Goal: Information Seeking & Learning: Check status

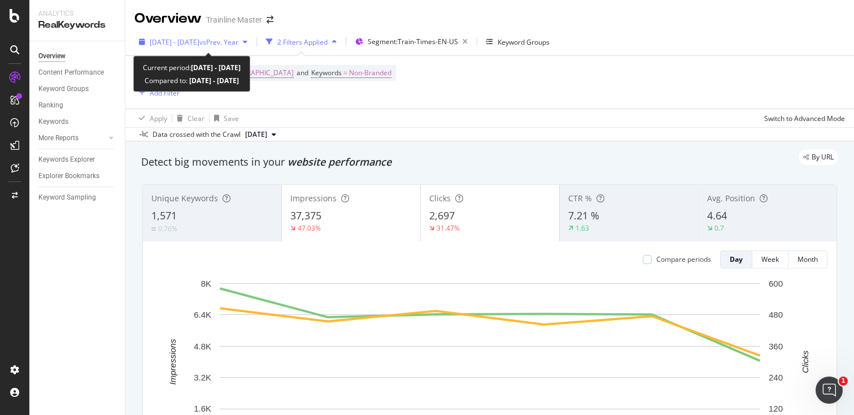
click at [238, 38] on span "vs Prev. Year" at bounding box center [218, 42] width 39 height 10
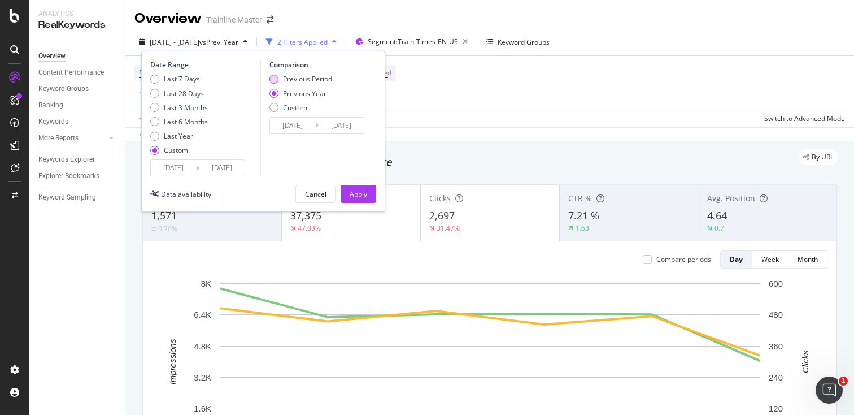
click at [279, 82] on div "Previous Period" at bounding box center [300, 79] width 63 height 10
type input "[DATE]"
click at [373, 203] on div "Date Range Last 7 Days Last 28 Days Last 3 Months Last 6 Months Last Year Custo…" at bounding box center [263, 131] width 244 height 161
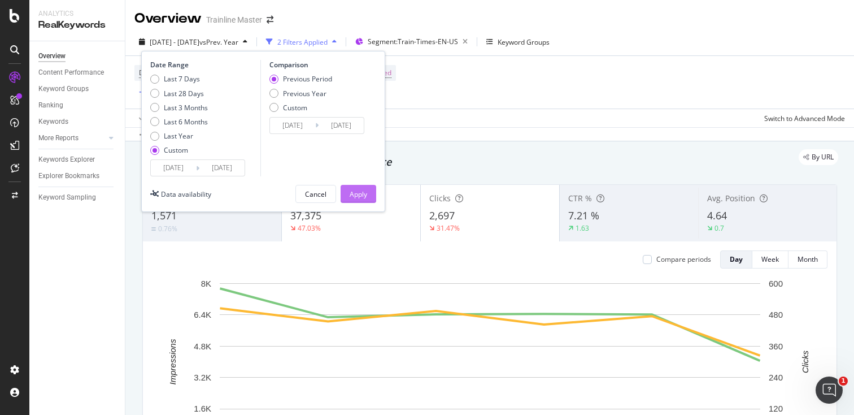
click at [367, 197] on div "Apply" at bounding box center [359, 194] width 18 height 10
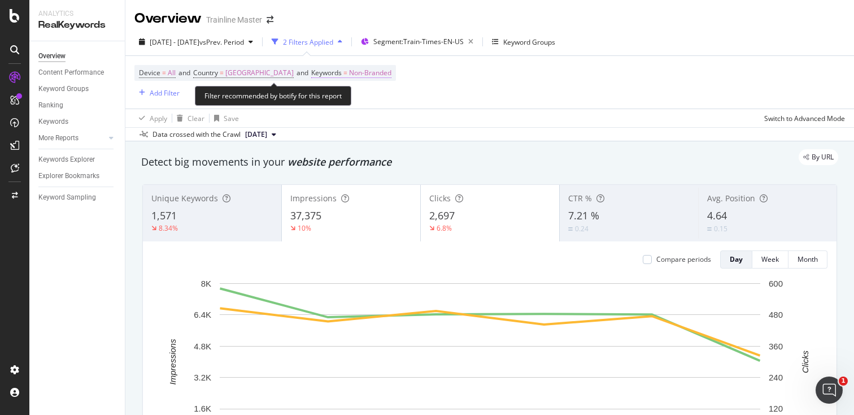
click at [390, 73] on span "Non-Branded" at bounding box center [370, 73] width 42 height 16
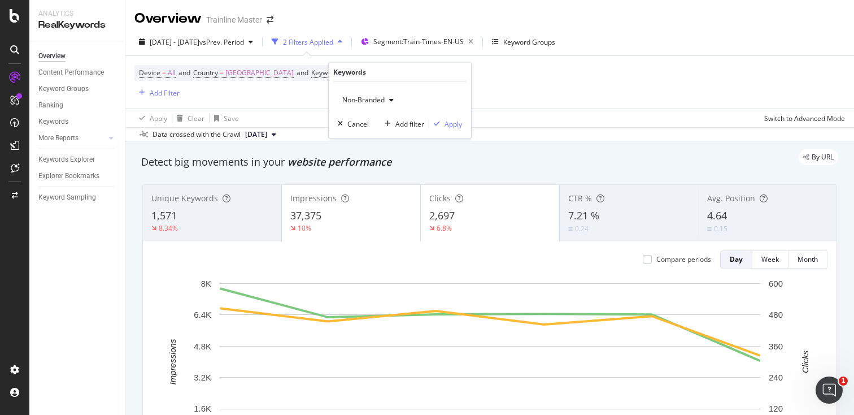
click at [389, 95] on div "Non-Branded" at bounding box center [368, 100] width 60 height 17
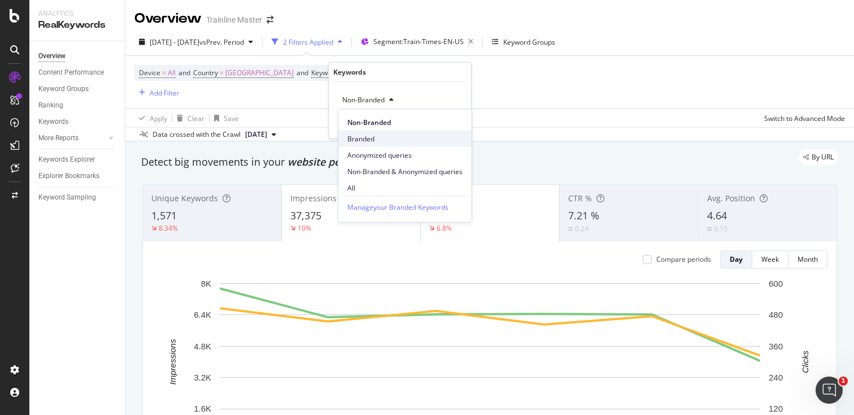
click at [363, 136] on span "Branded" at bounding box center [404, 138] width 115 height 10
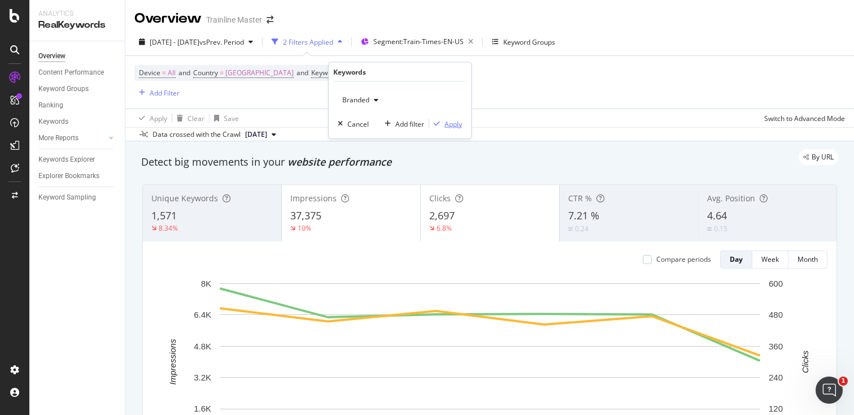
click at [453, 124] on div "Apply" at bounding box center [454, 124] width 18 height 10
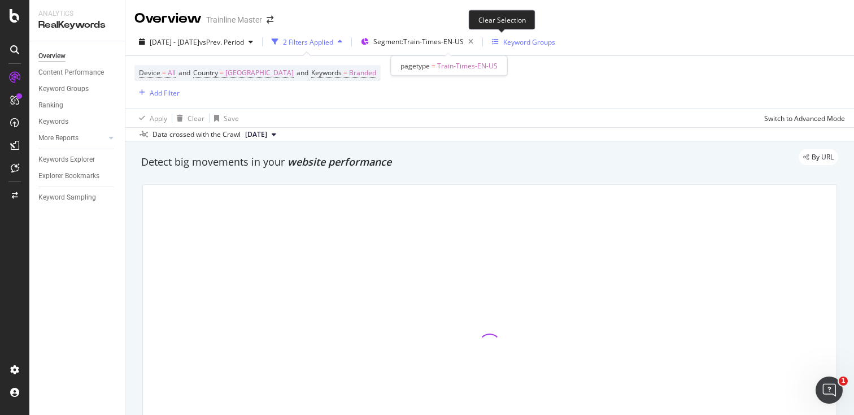
click at [478, 42] on icon "button" at bounding box center [471, 42] width 14 height 16
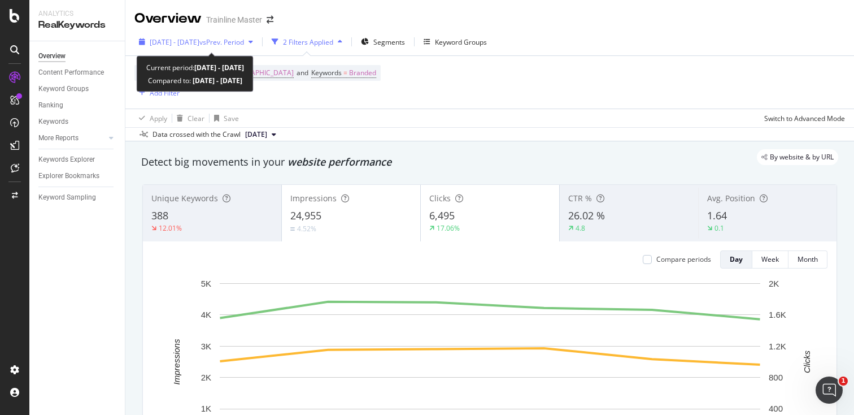
click at [244, 40] on span "vs Prev. Period" at bounding box center [221, 42] width 45 height 10
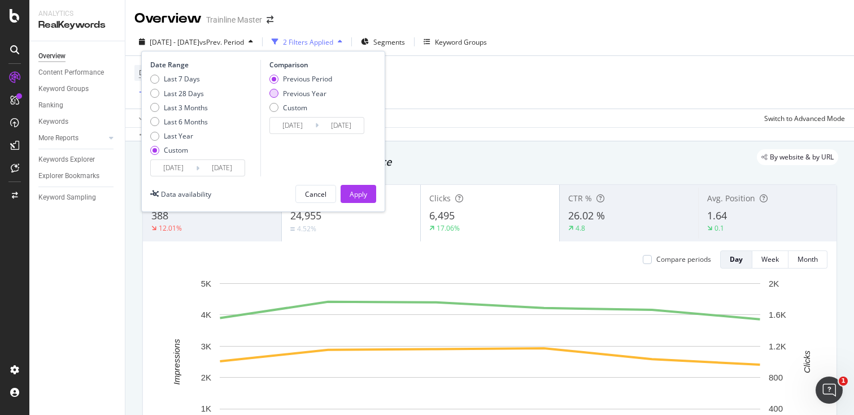
click at [275, 95] on div "Previous Year" at bounding box center [273, 93] width 9 height 9
type input "[DATE]"
click at [362, 189] on div "Apply" at bounding box center [359, 194] width 18 height 10
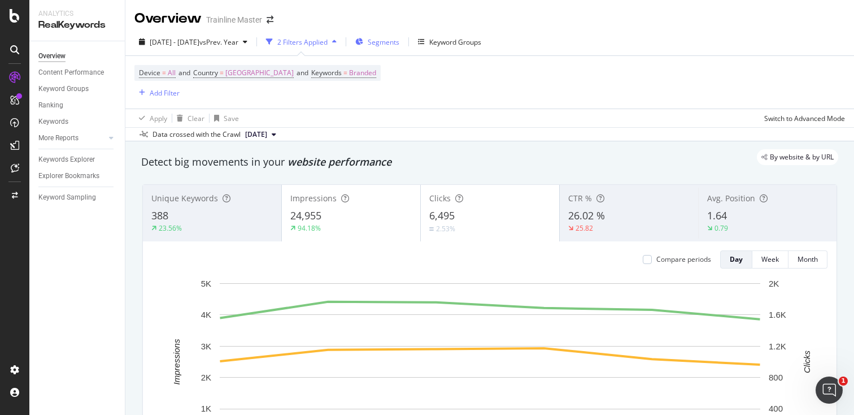
click at [363, 40] on icon "button" at bounding box center [359, 41] width 8 height 7
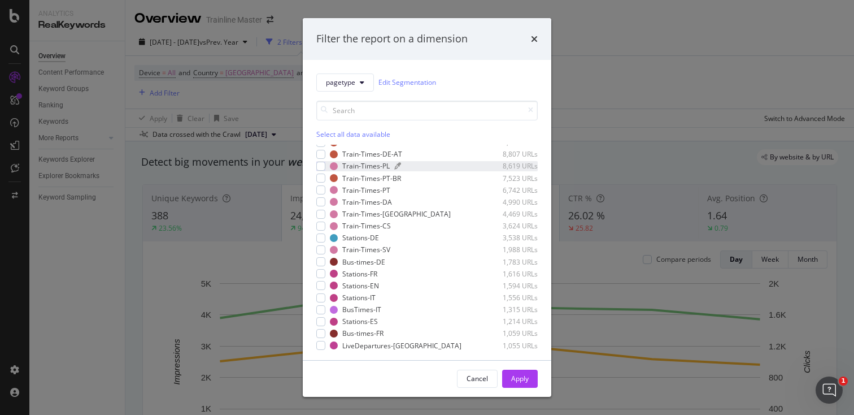
scroll to position [145, 0]
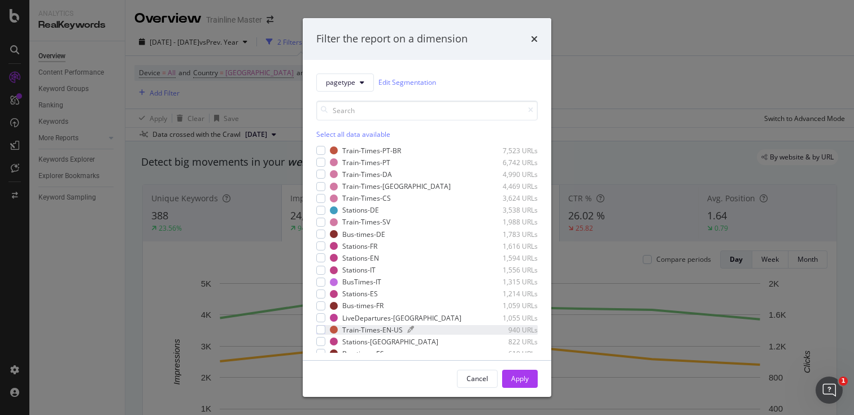
click at [371, 329] on div "Train-Times-EN-US" at bounding box center [372, 330] width 60 height 10
click at [524, 377] on div "Apply" at bounding box center [520, 378] width 18 height 10
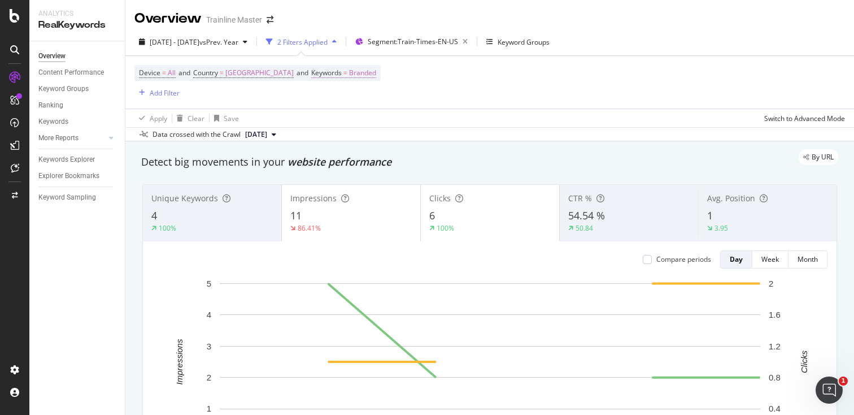
click at [364, 71] on span "Keywords = Branded" at bounding box center [343, 73] width 65 height 10
click at [374, 98] on icon "button" at bounding box center [376, 100] width 5 height 7
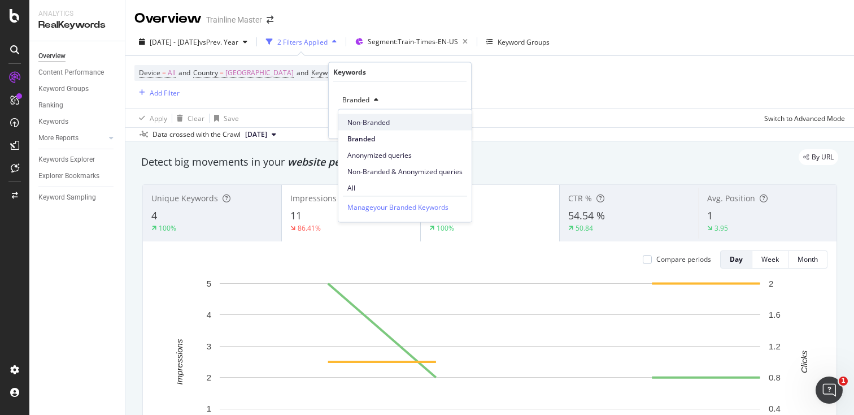
click at [372, 123] on span "Non-Branded" at bounding box center [404, 122] width 115 height 10
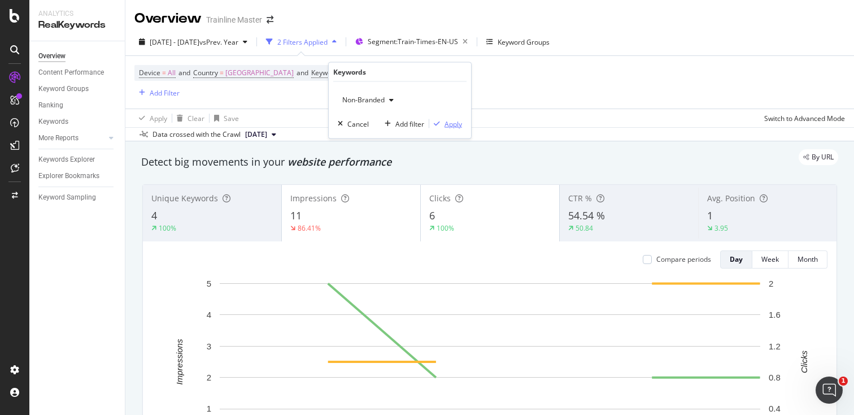
click at [452, 123] on div "Apply" at bounding box center [454, 124] width 18 height 10
